Goal: Check status: Verify the current state of an ongoing process or item

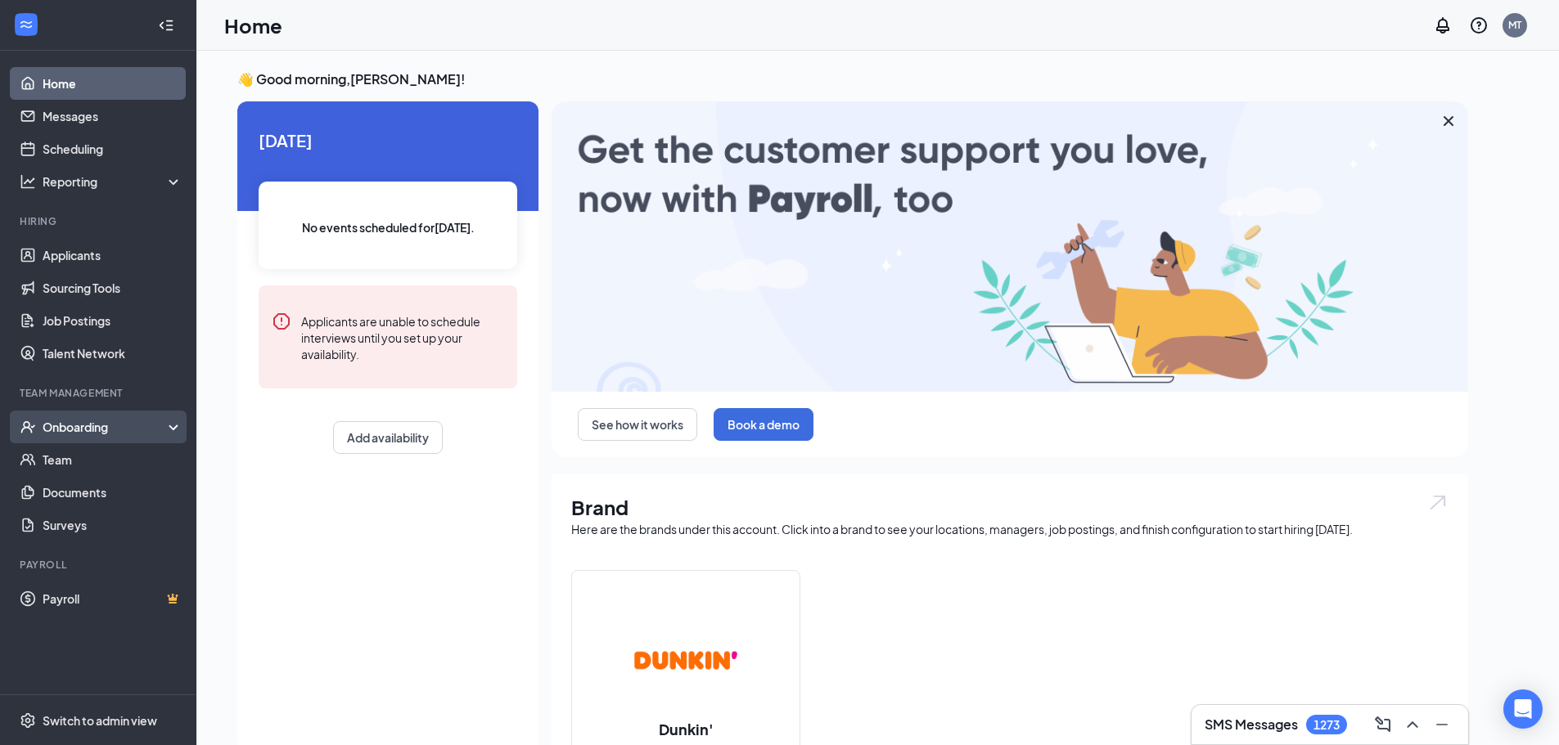
click at [67, 438] on div "Onboarding" at bounding box center [98, 427] width 196 height 33
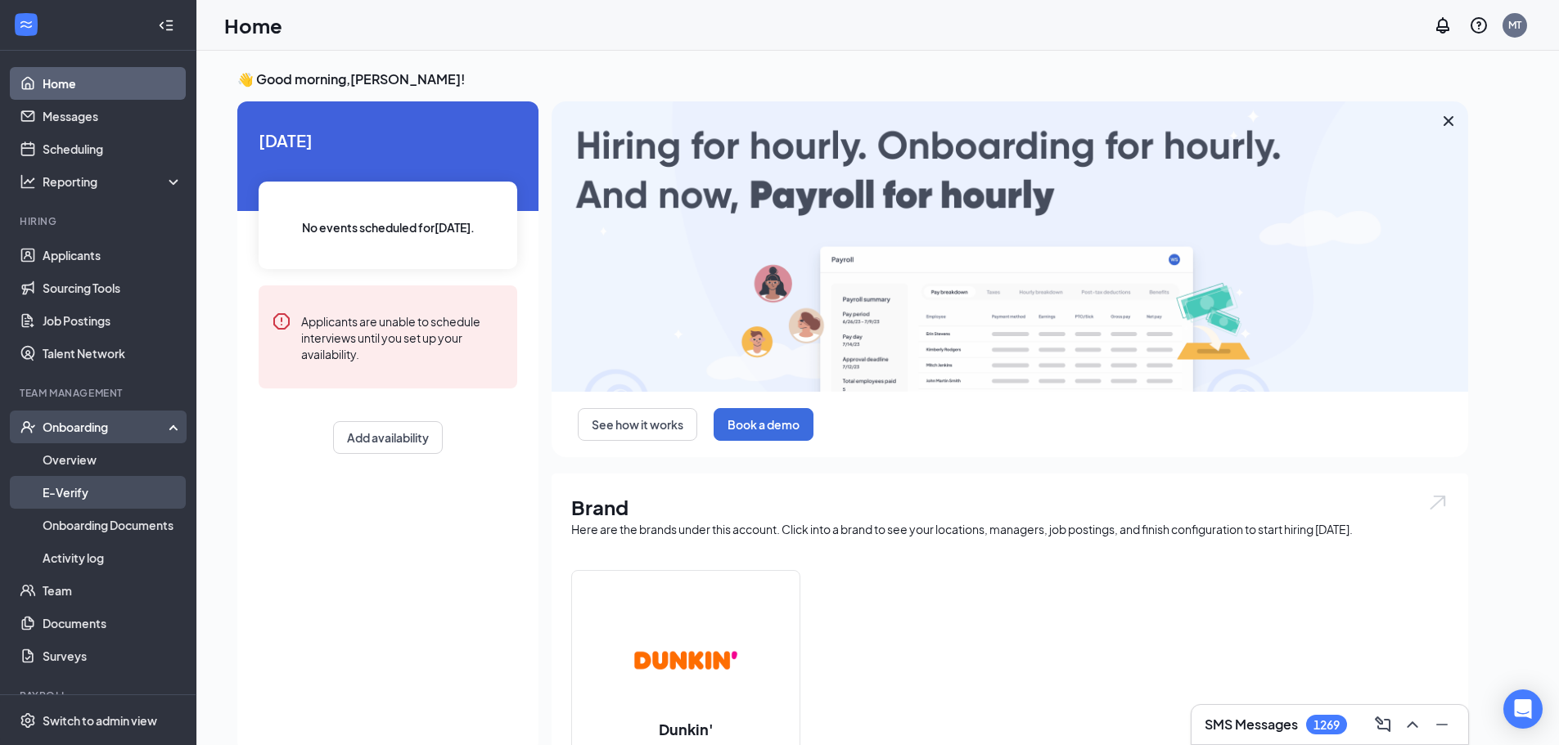
click at [82, 483] on link "E-Verify" at bounding box center [113, 492] width 140 height 33
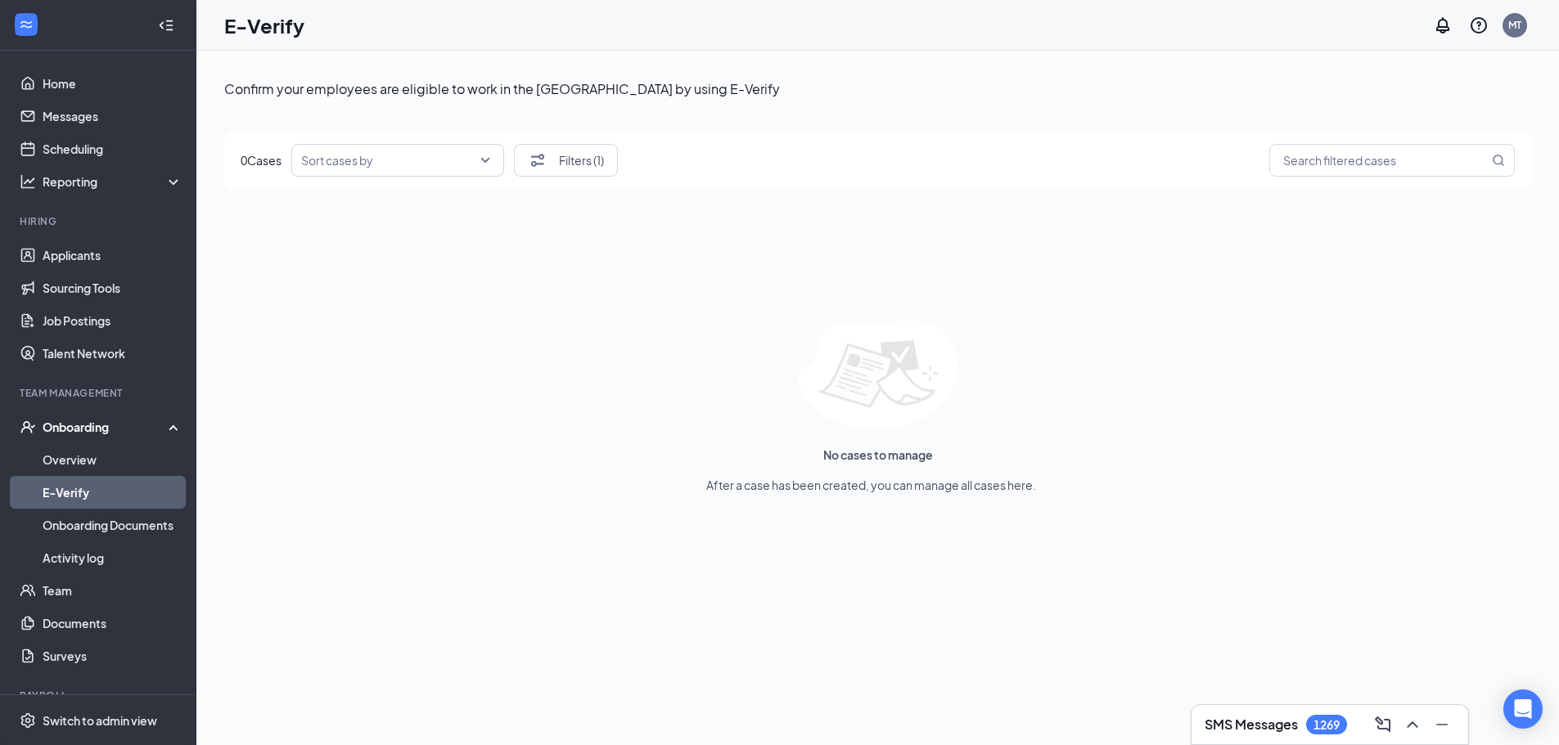
click at [117, 441] on div "Onboarding" at bounding box center [98, 427] width 196 height 33
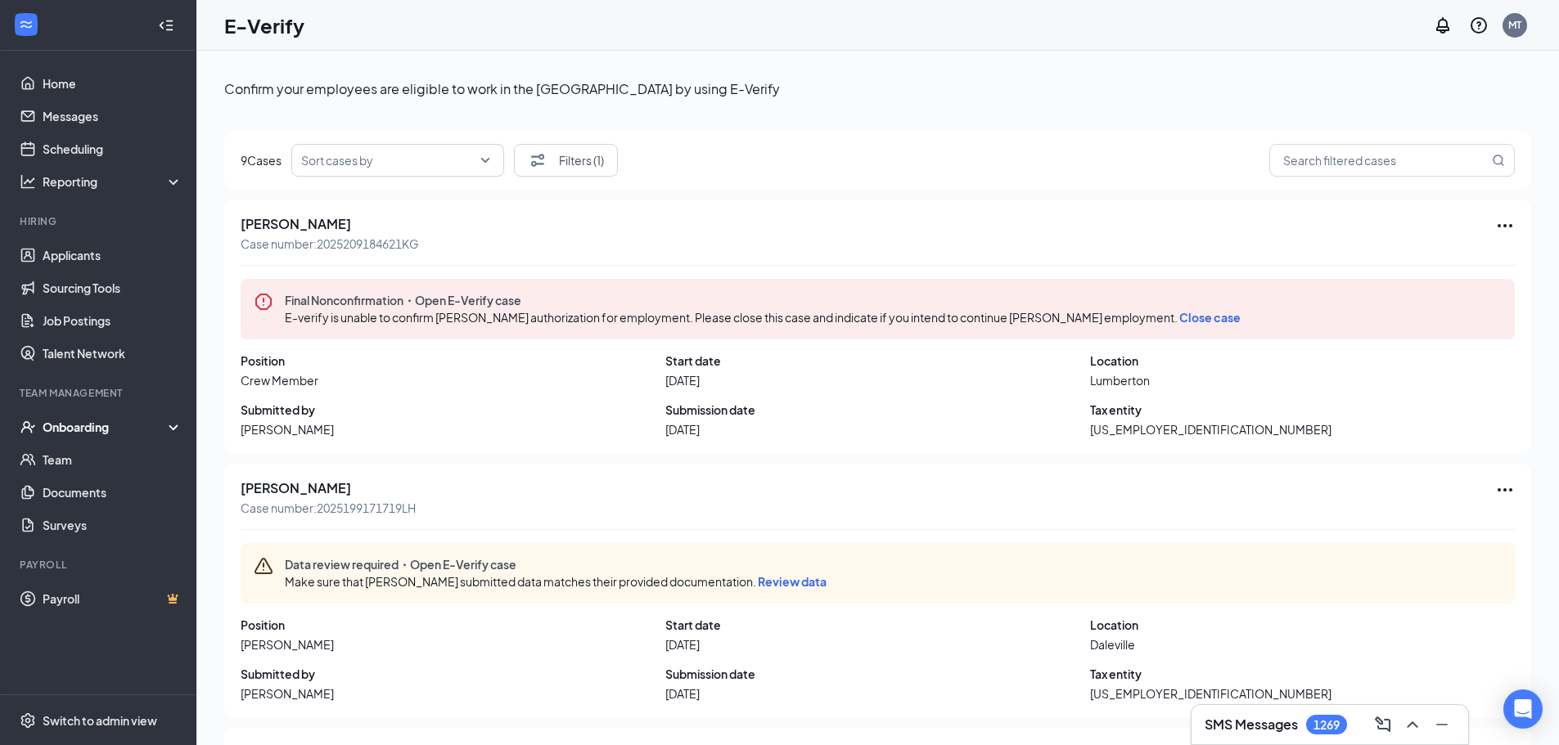
click at [107, 450] on ul "Onboarding Overview E-Verify Onboarding Documents Activity log Team Documents S…" at bounding box center [98, 476] width 196 height 131
click at [79, 444] on link "Team" at bounding box center [113, 460] width 140 height 33
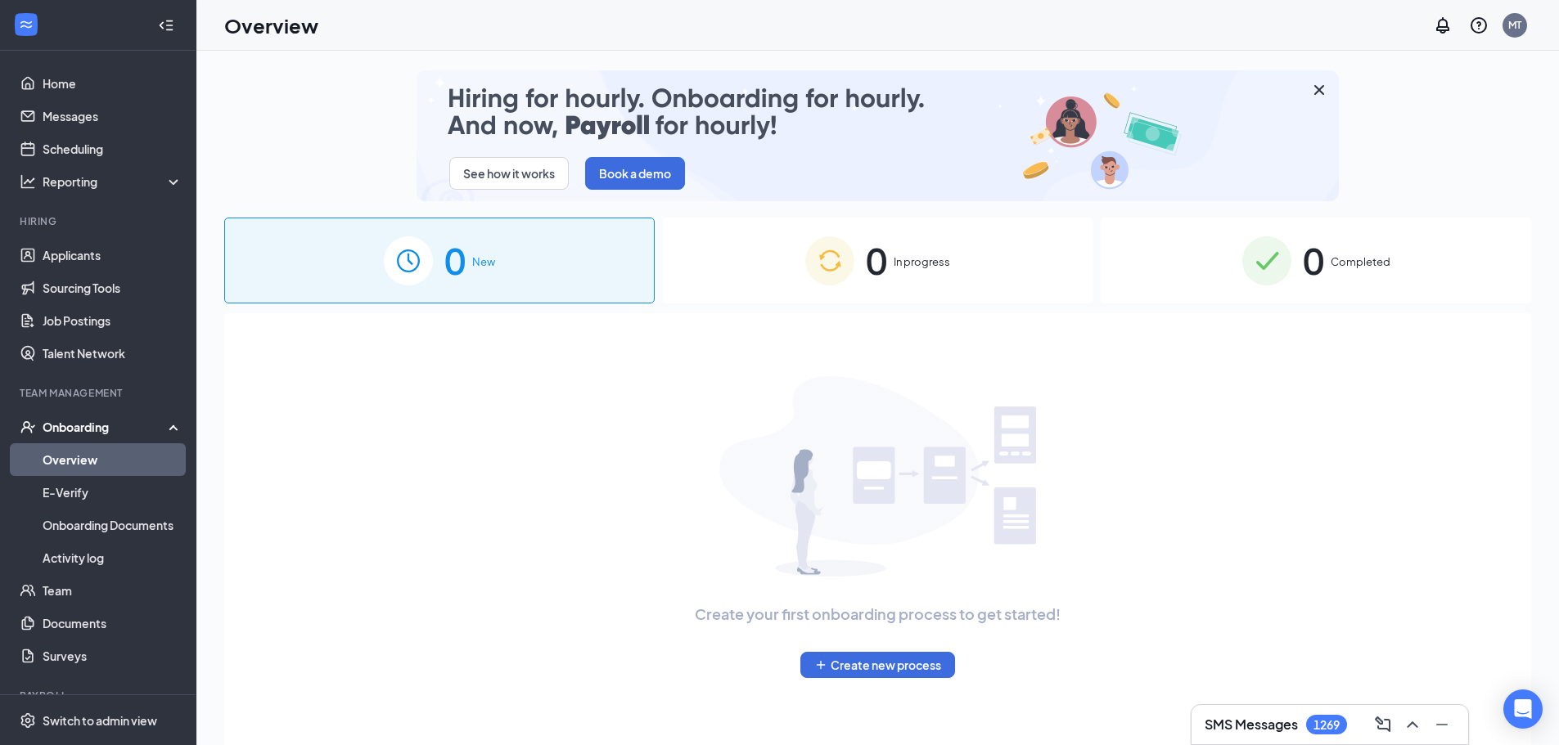
click at [1296, 265] on div "0 Completed" at bounding box center [1316, 261] width 430 height 86
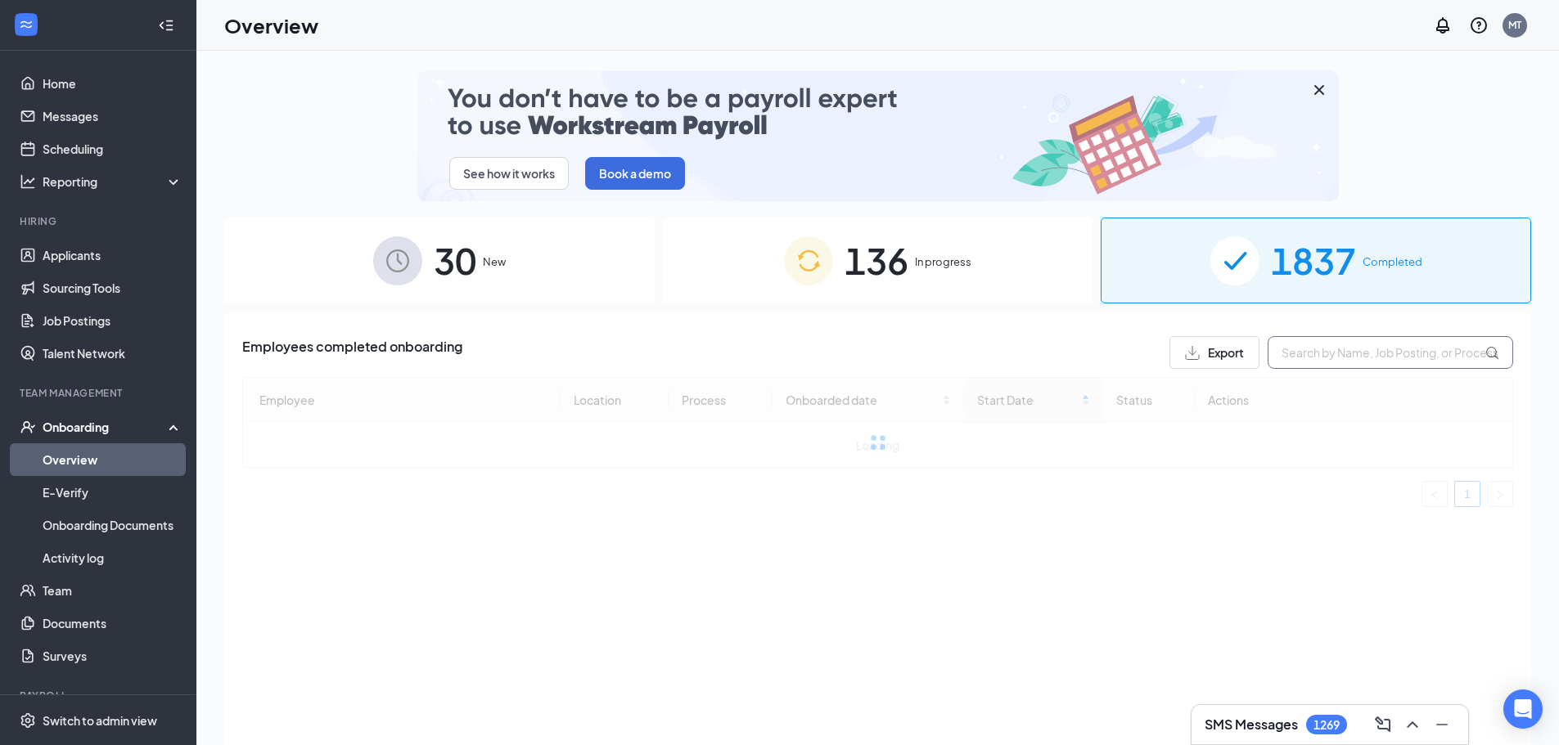
click at [1299, 351] on input "text" at bounding box center [1390, 352] width 245 height 33
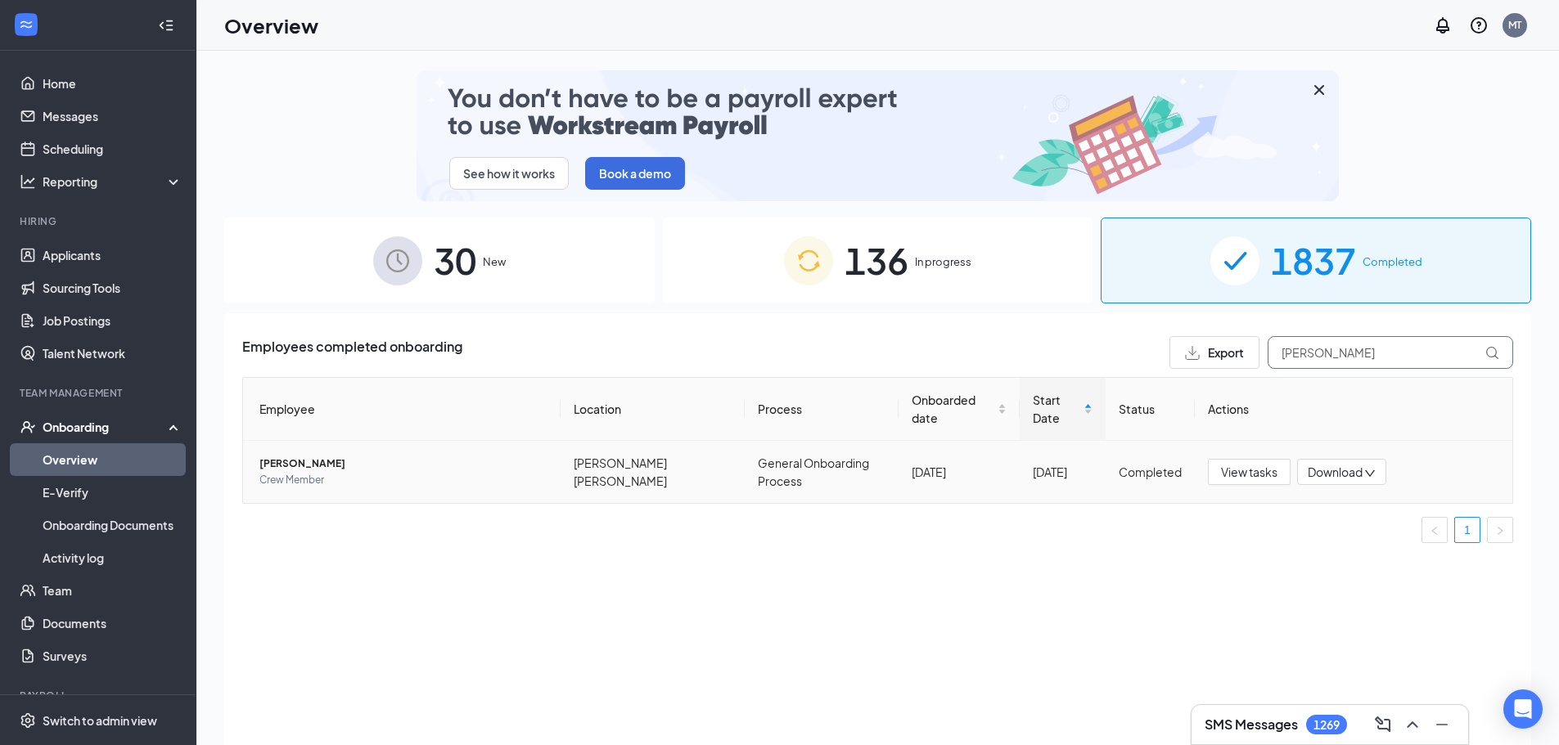
type input "horton"
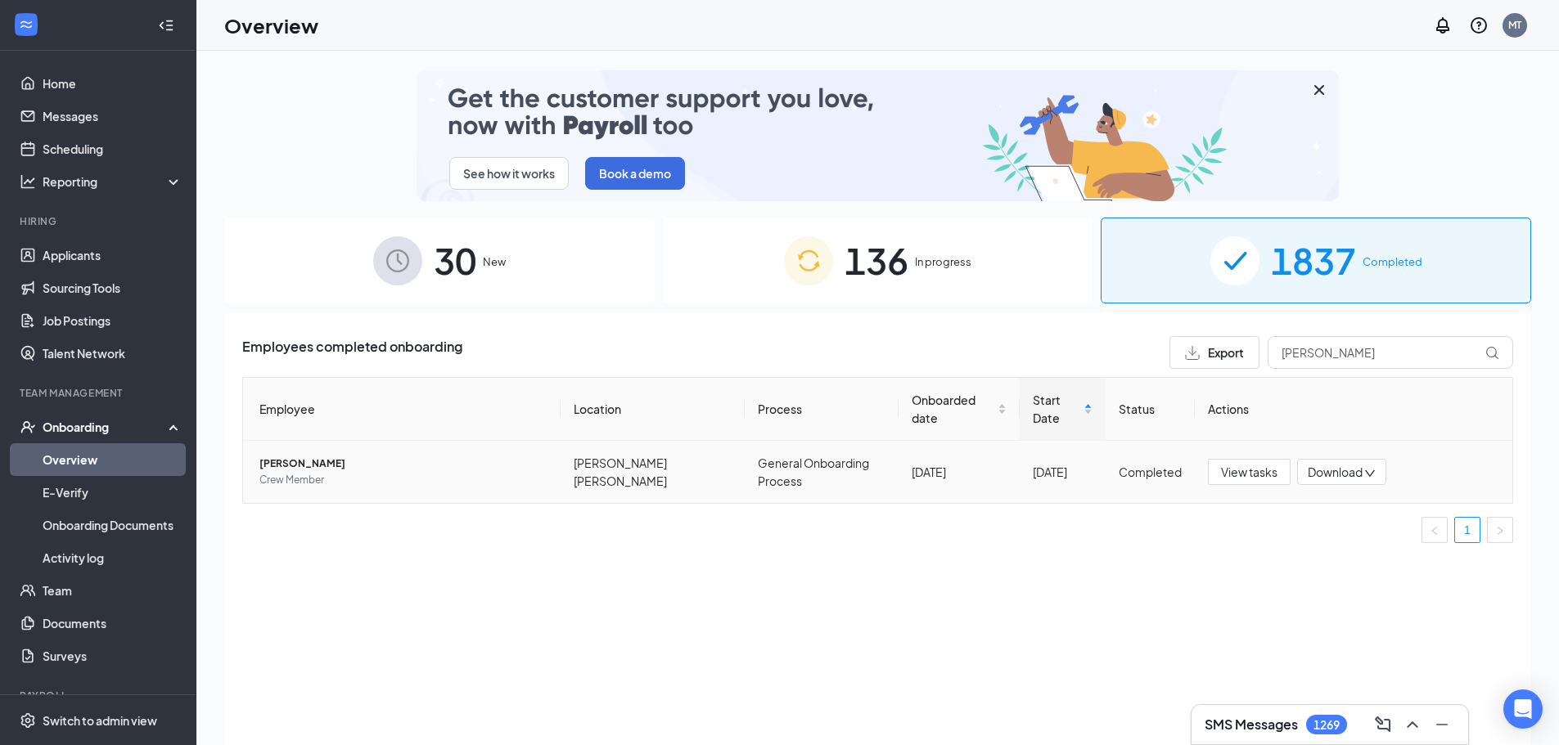
click at [316, 494] on td "John S Horton Crew Member" at bounding box center [401, 472] width 317 height 62
click at [307, 480] on span "Crew Member" at bounding box center [403, 480] width 288 height 16
